Goal: Transaction & Acquisition: Download file/media

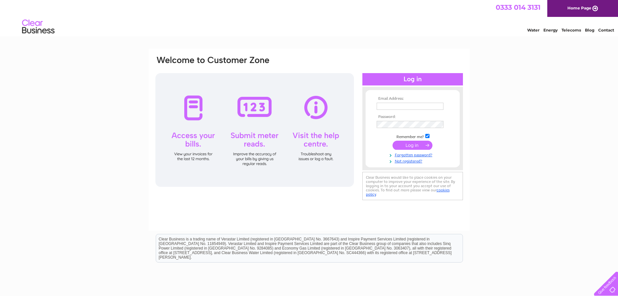
type input "gloryblaze@hotmail.co.uk"
click at [416, 146] on input "submit" at bounding box center [413, 144] width 40 height 9
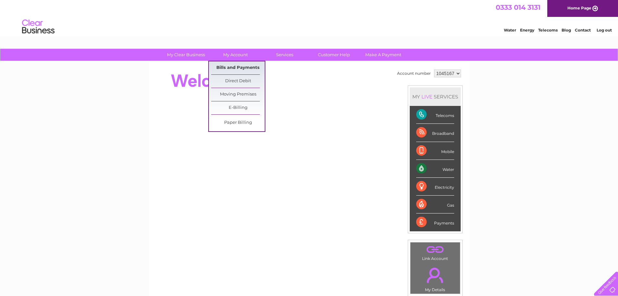
click at [231, 65] on link "Bills and Payments" at bounding box center [238, 67] width 54 height 13
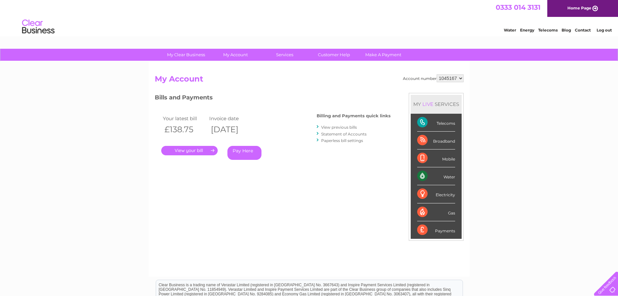
click at [343, 126] on link "View previous bills" at bounding box center [339, 127] width 36 height 5
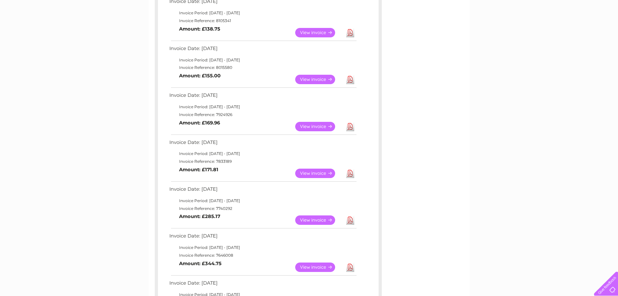
scroll to position [130, 0]
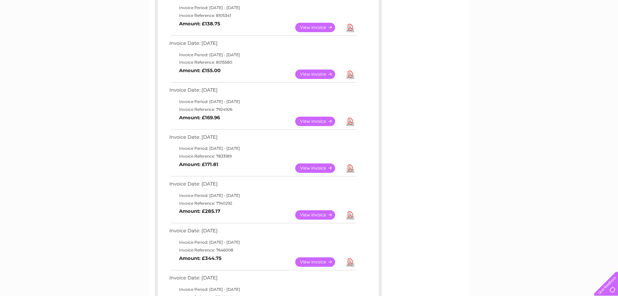
click at [349, 168] on link "Download" at bounding box center [350, 167] width 8 height 9
click at [350, 121] on link "Download" at bounding box center [350, 120] width 8 height 9
click at [351, 75] on link "Download" at bounding box center [350, 73] width 8 height 9
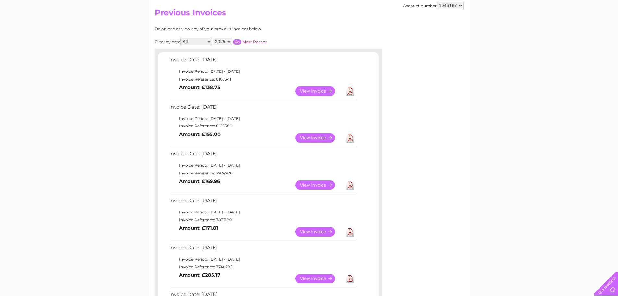
scroll to position [65, 0]
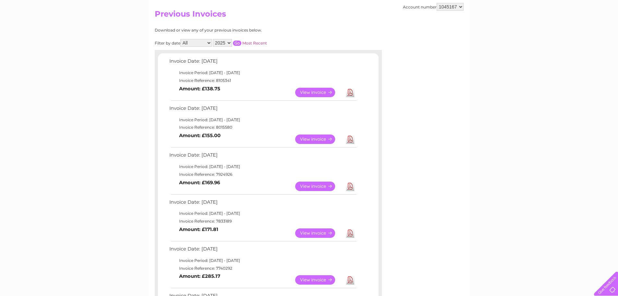
click at [351, 92] on link "Download" at bounding box center [350, 92] width 8 height 9
